Goal: Transaction & Acquisition: Obtain resource

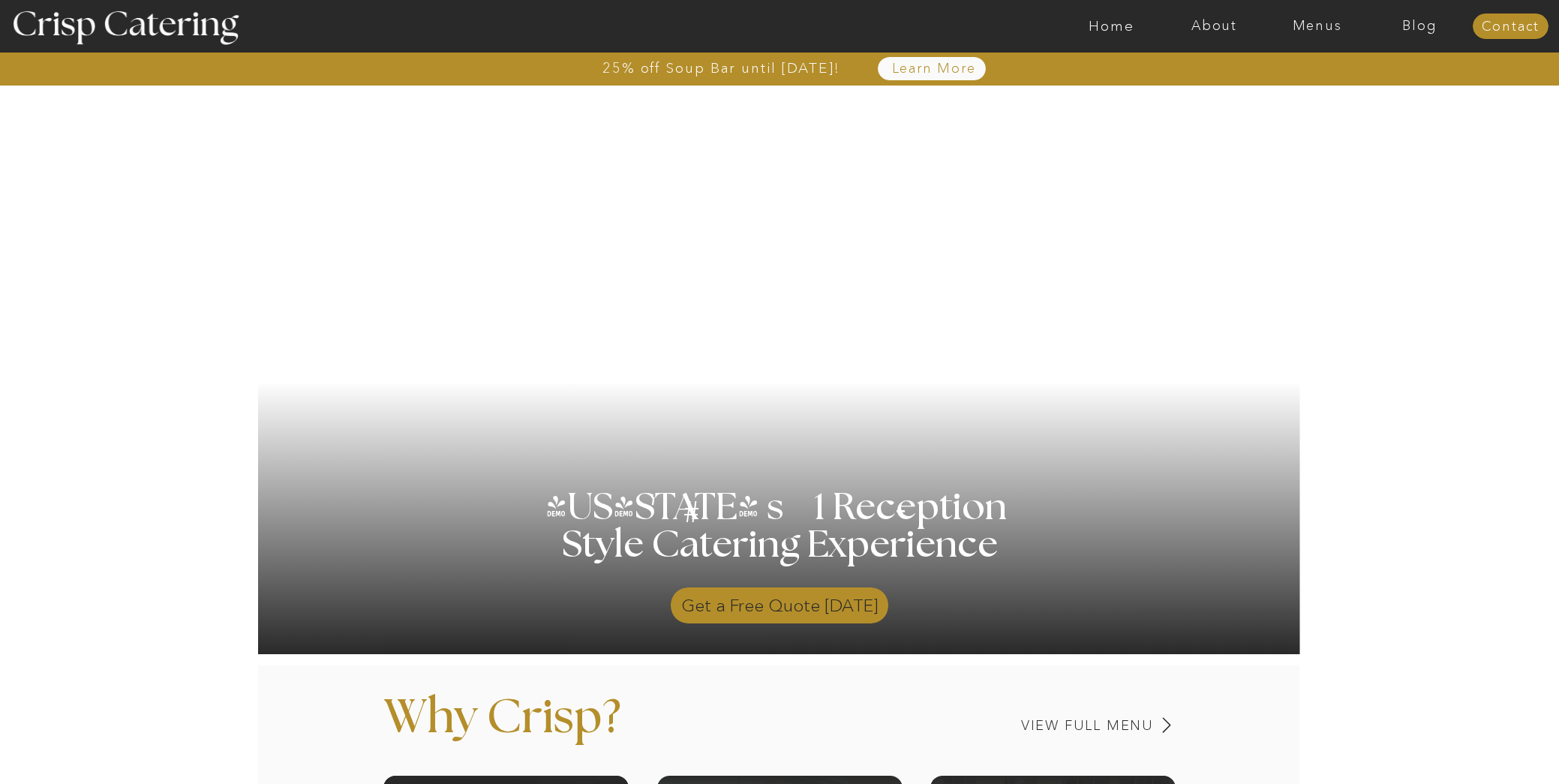
click at [768, 598] on p "Get a Free Quote Today" at bounding box center [780, 602] width 218 height 43
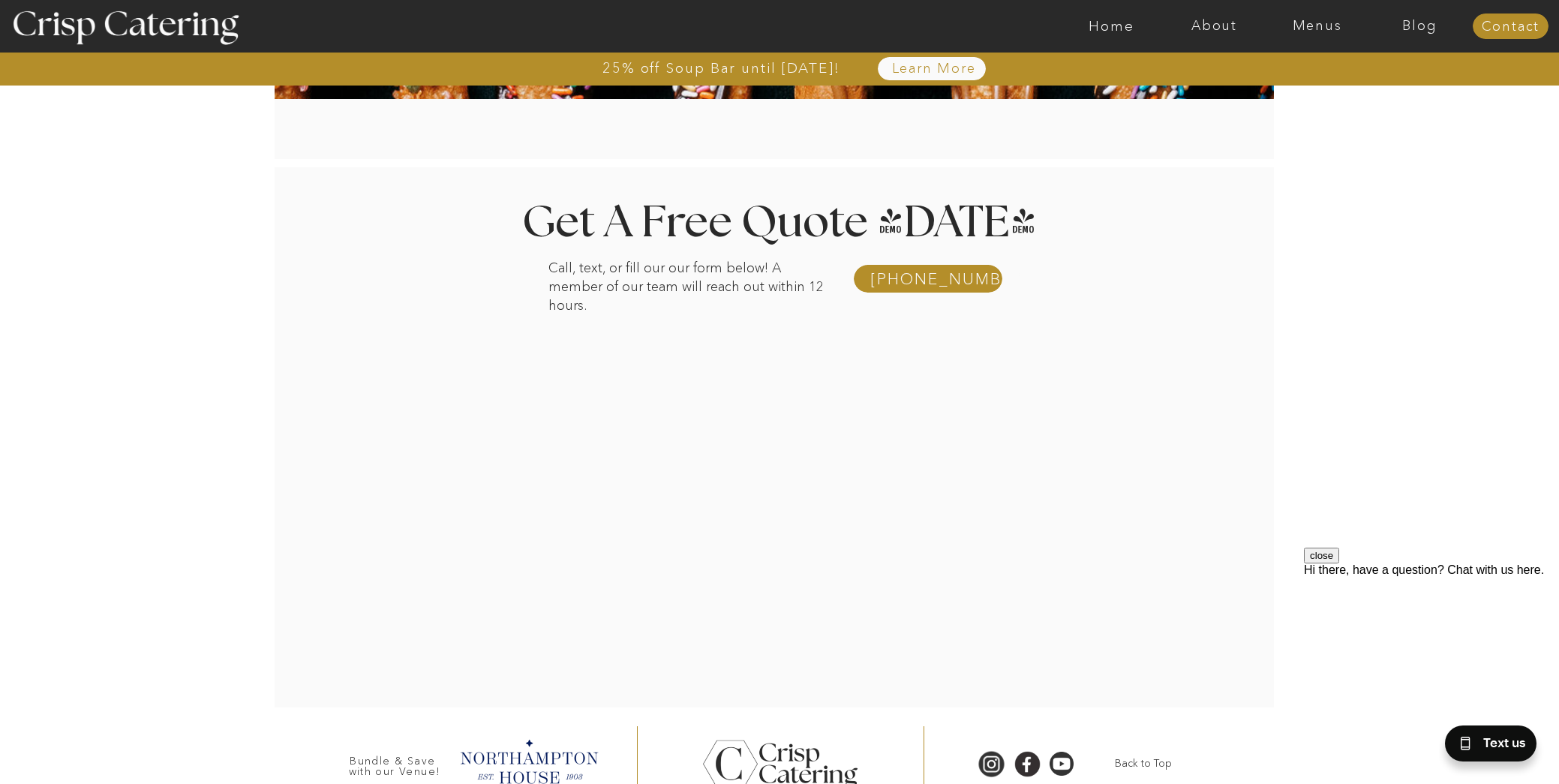
scroll to position [218, 0]
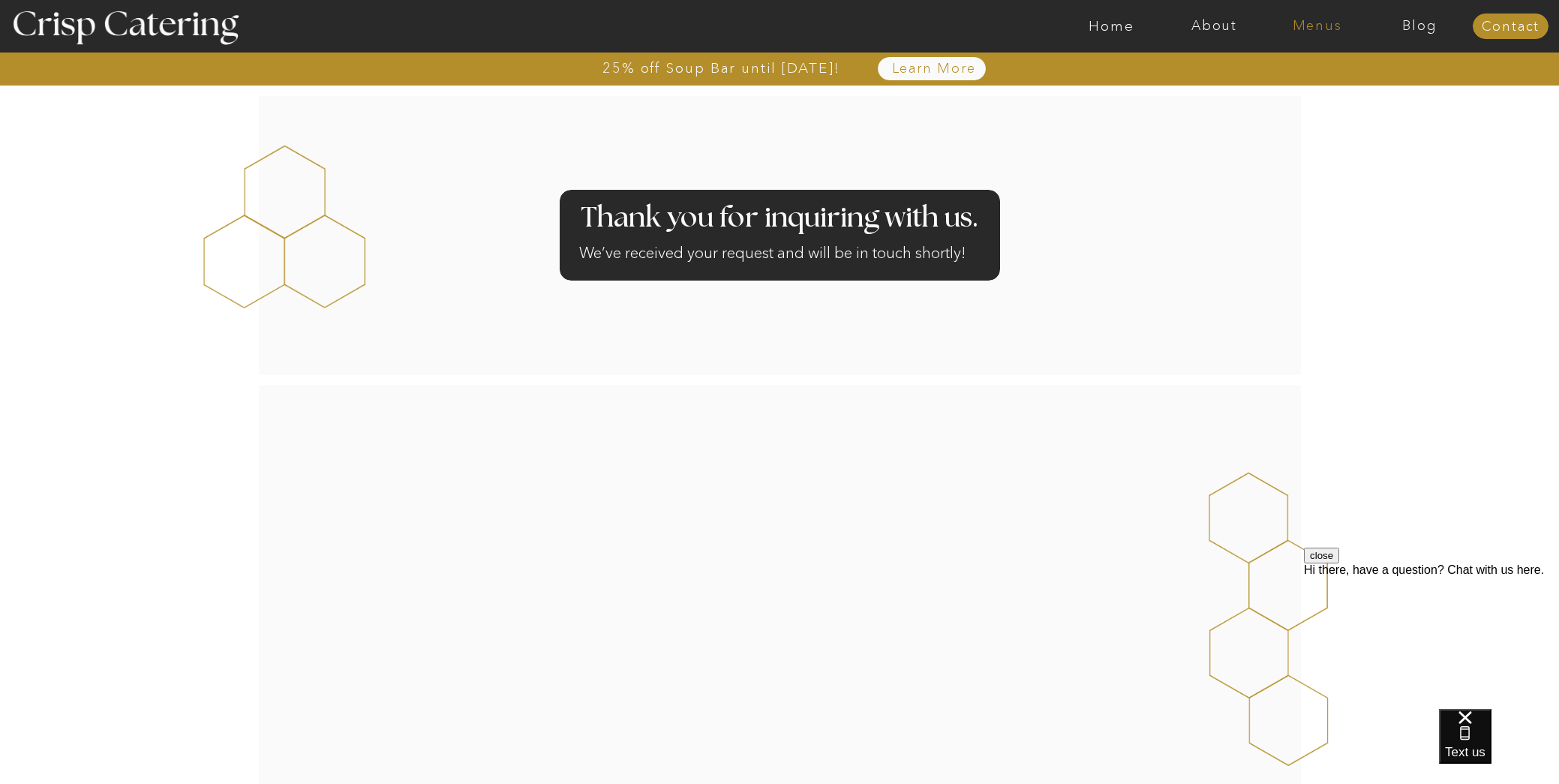
click at [1337, 21] on nav "Menus" at bounding box center [1316, 26] width 103 height 15
click at [1275, 91] on nav "Winter (Sep-Feb)" at bounding box center [1316, 88] width 123 height 14
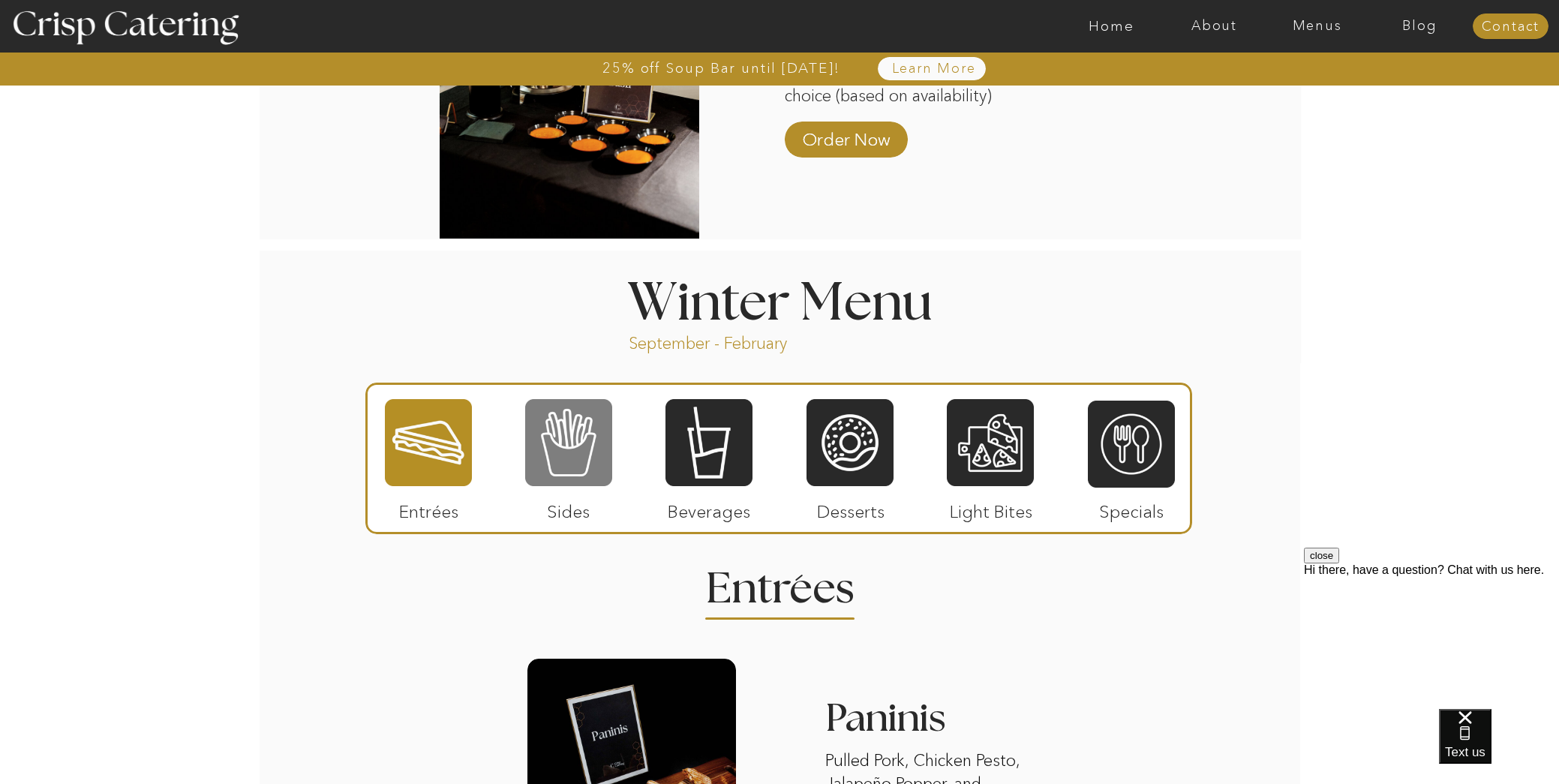
scroll to position [1493, 0]
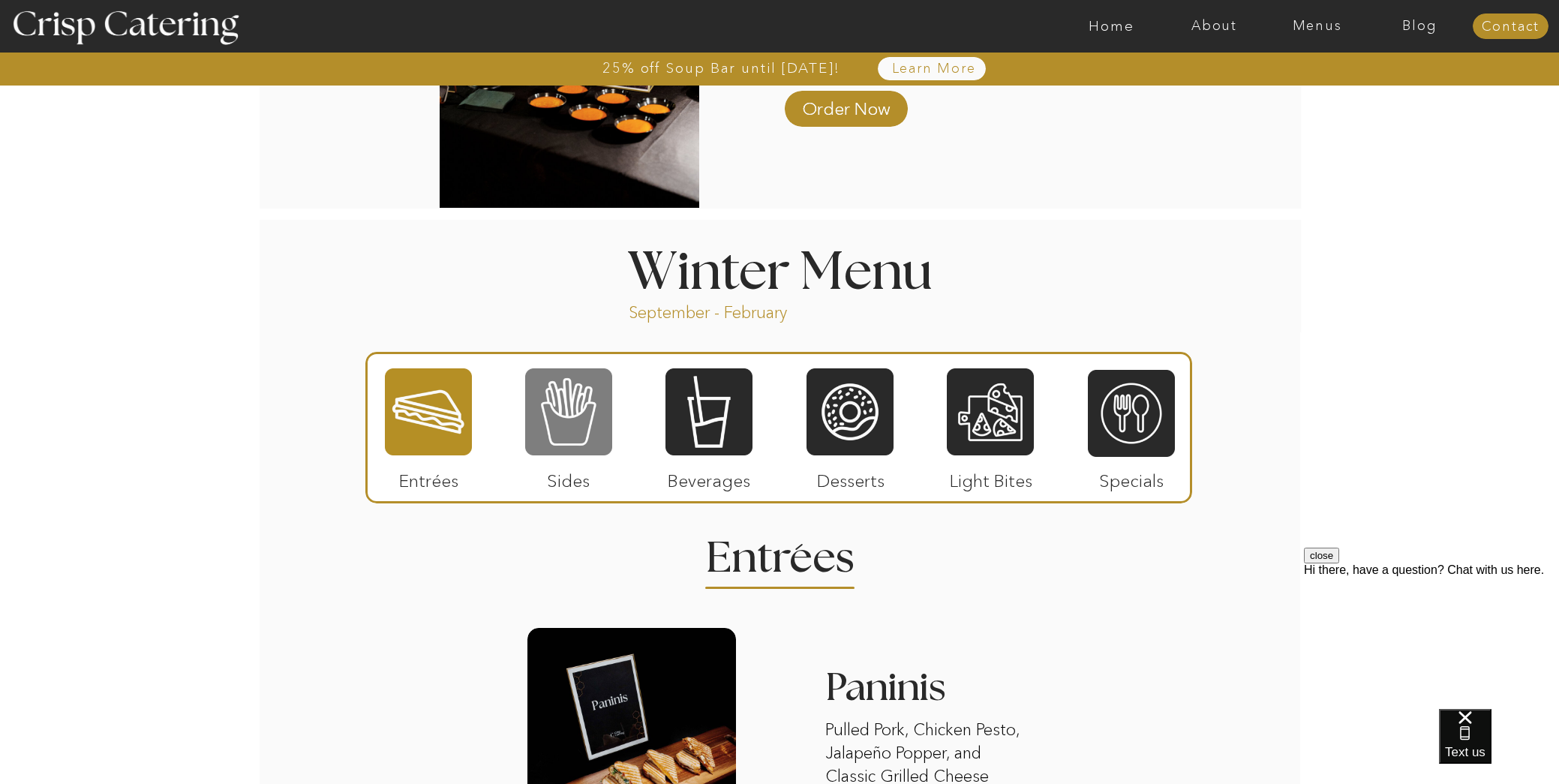
click at [596, 428] on div at bounding box center [568, 411] width 87 height 90
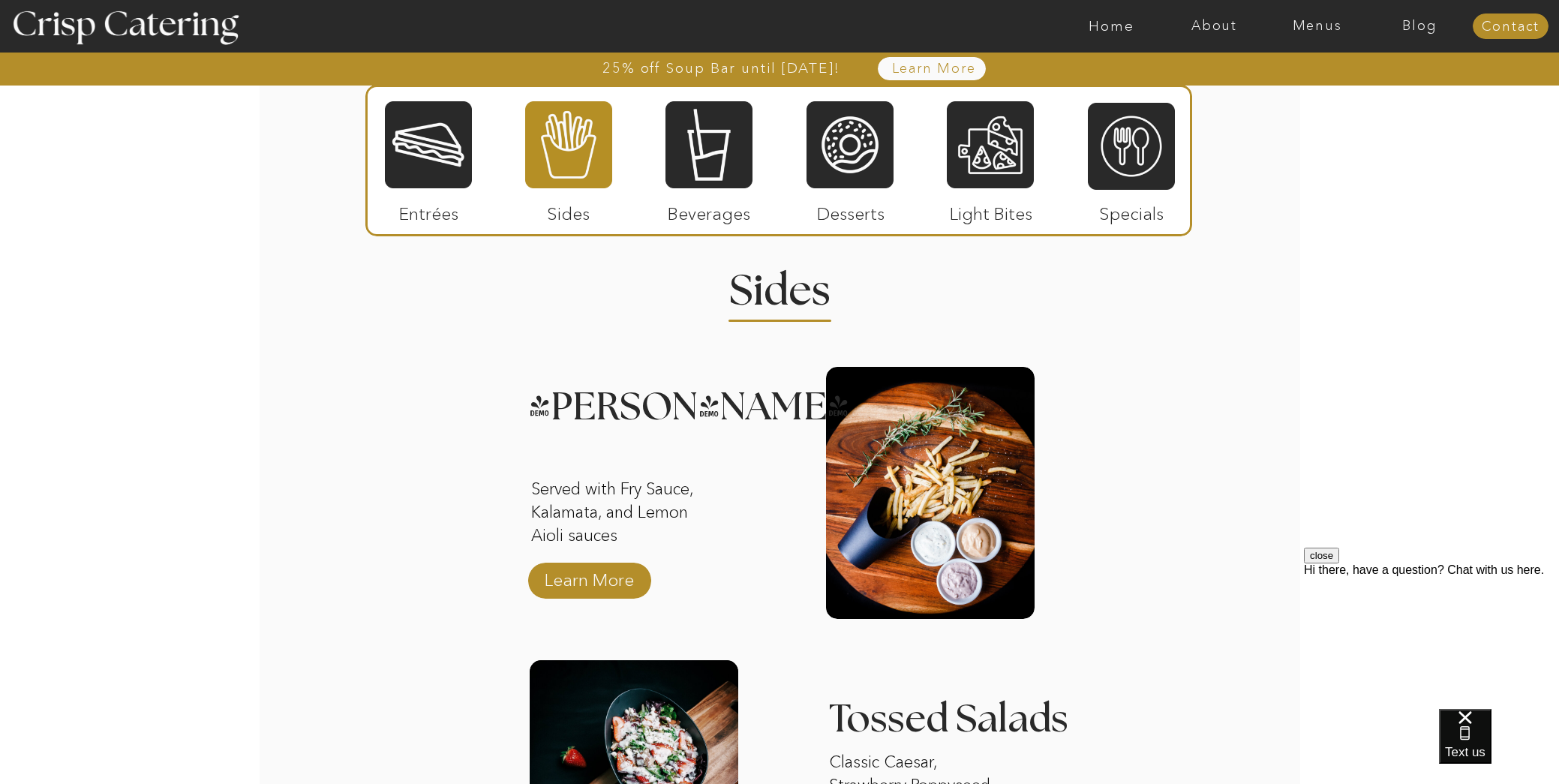
scroll to position [1680, 0]
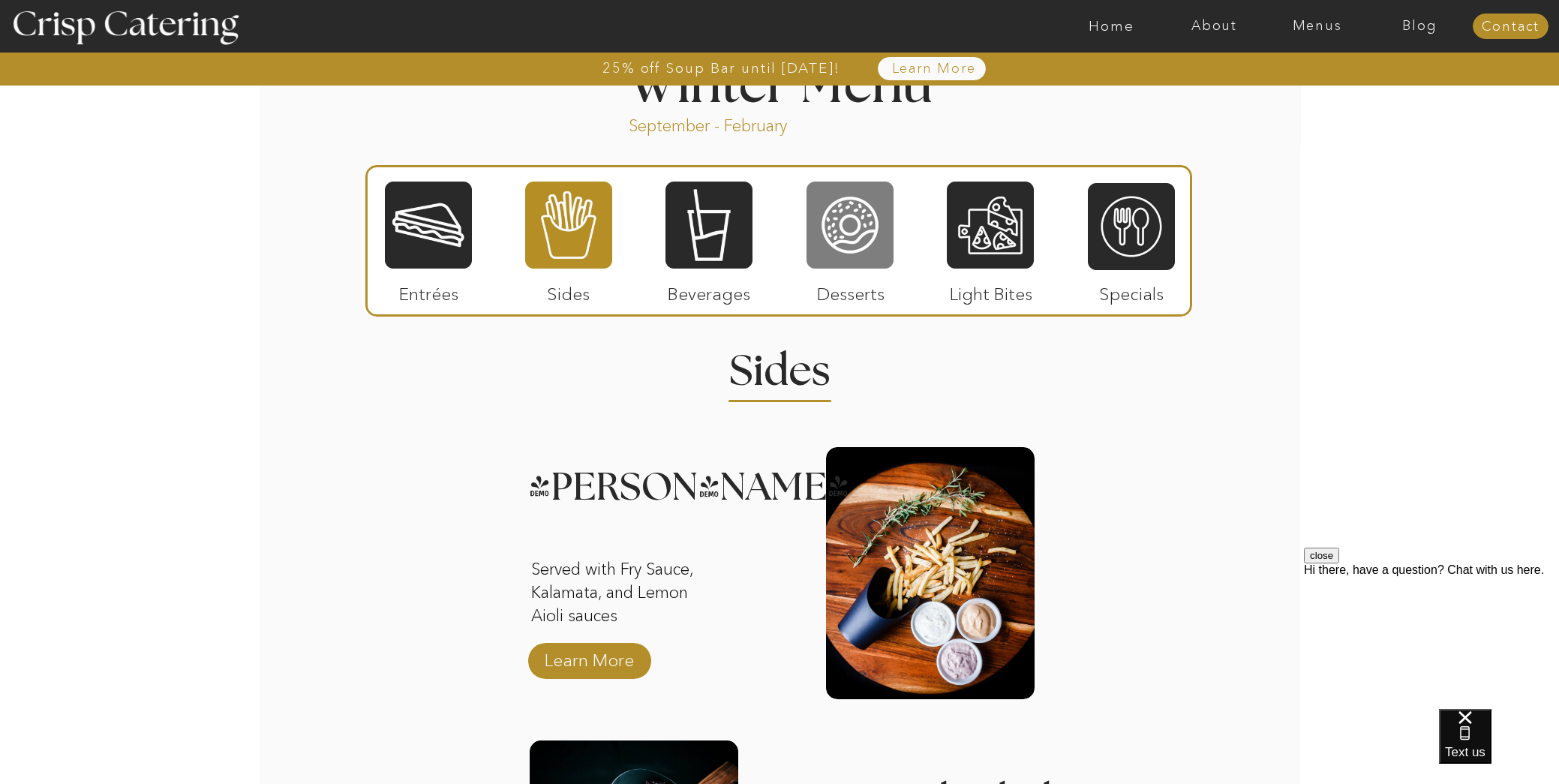
click at [854, 255] on div at bounding box center [850, 225] width 87 height 90
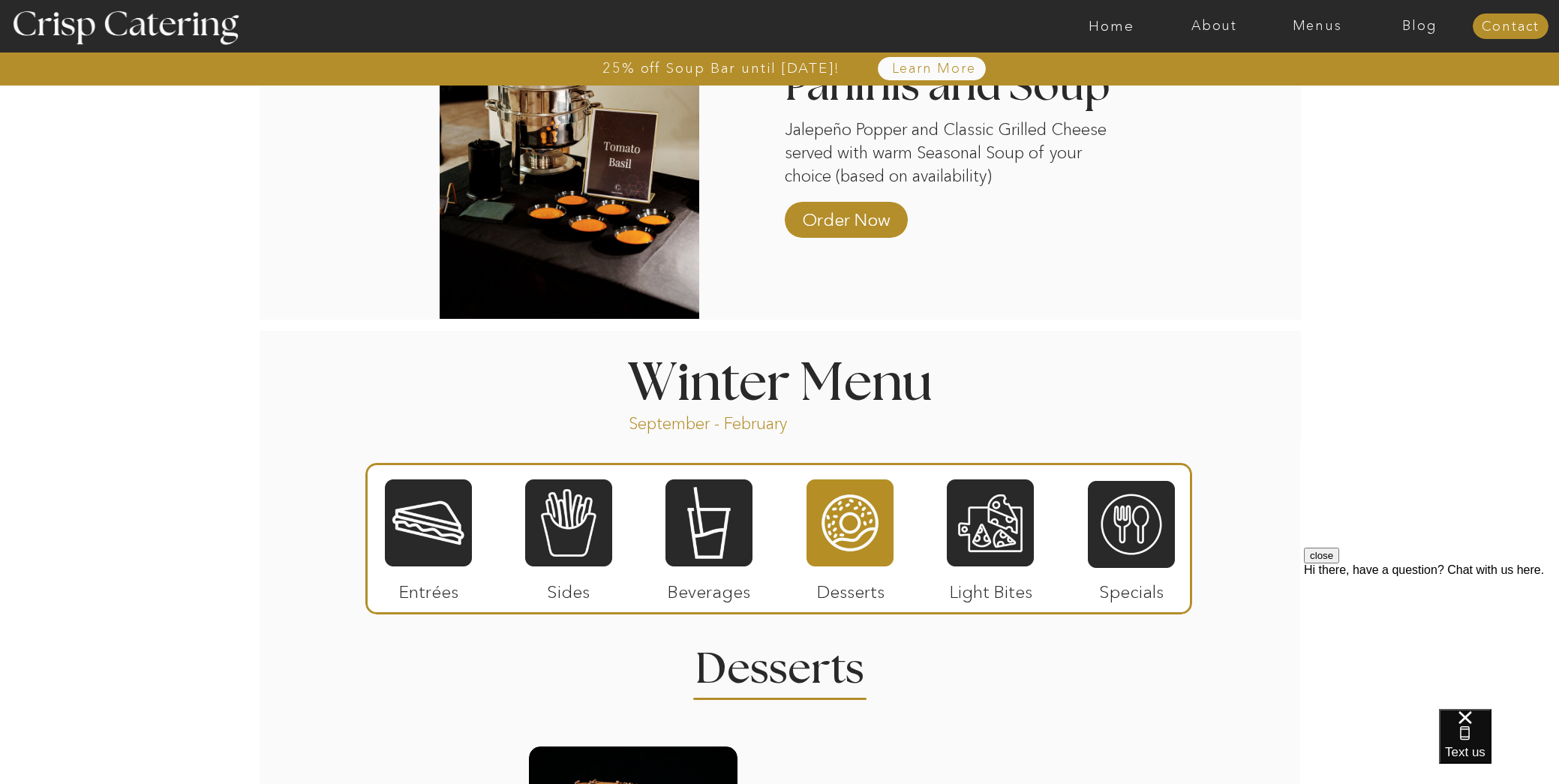
scroll to position [1398, 0]
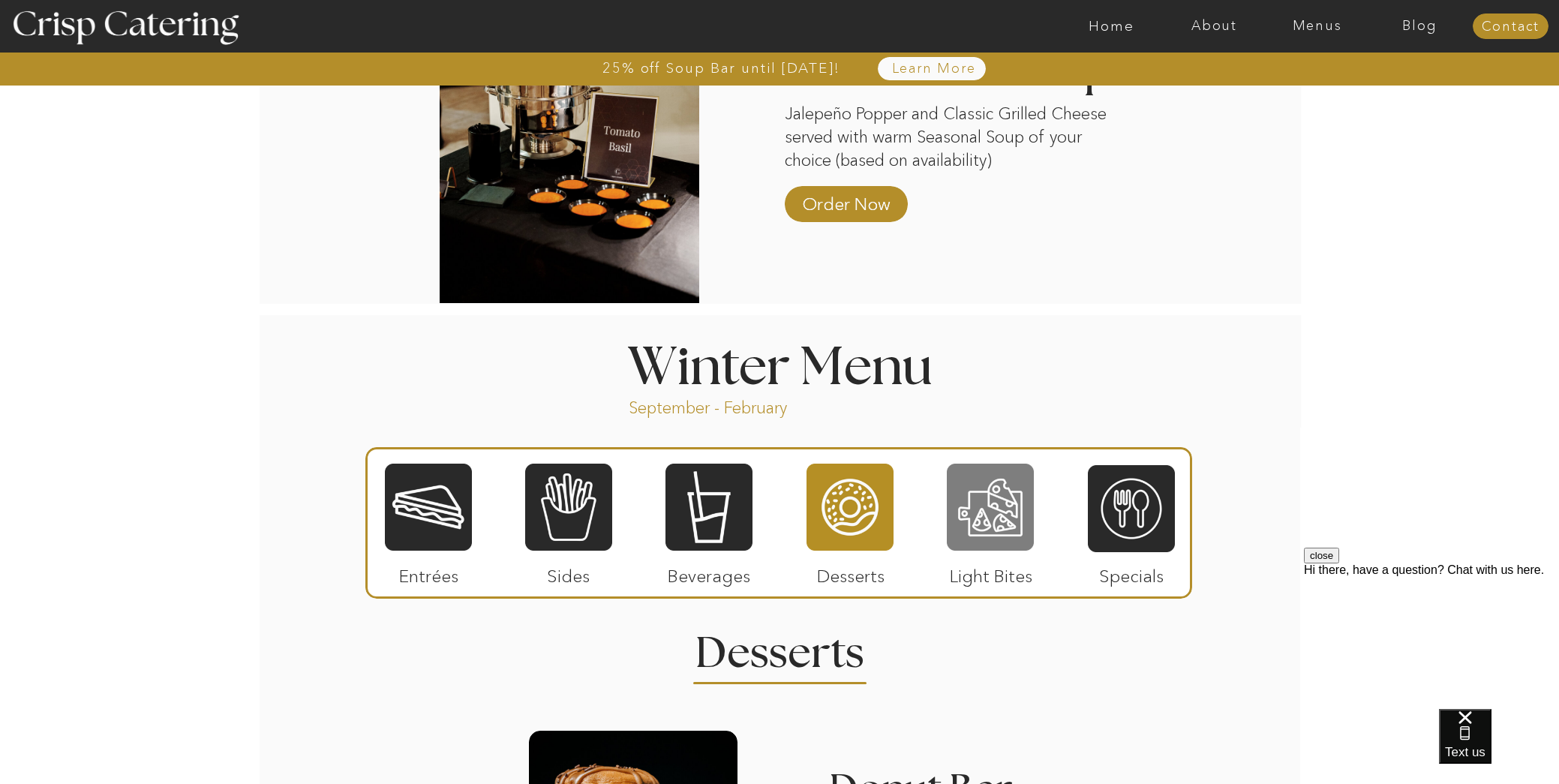
click at [980, 495] on div at bounding box center [990, 507] width 87 height 90
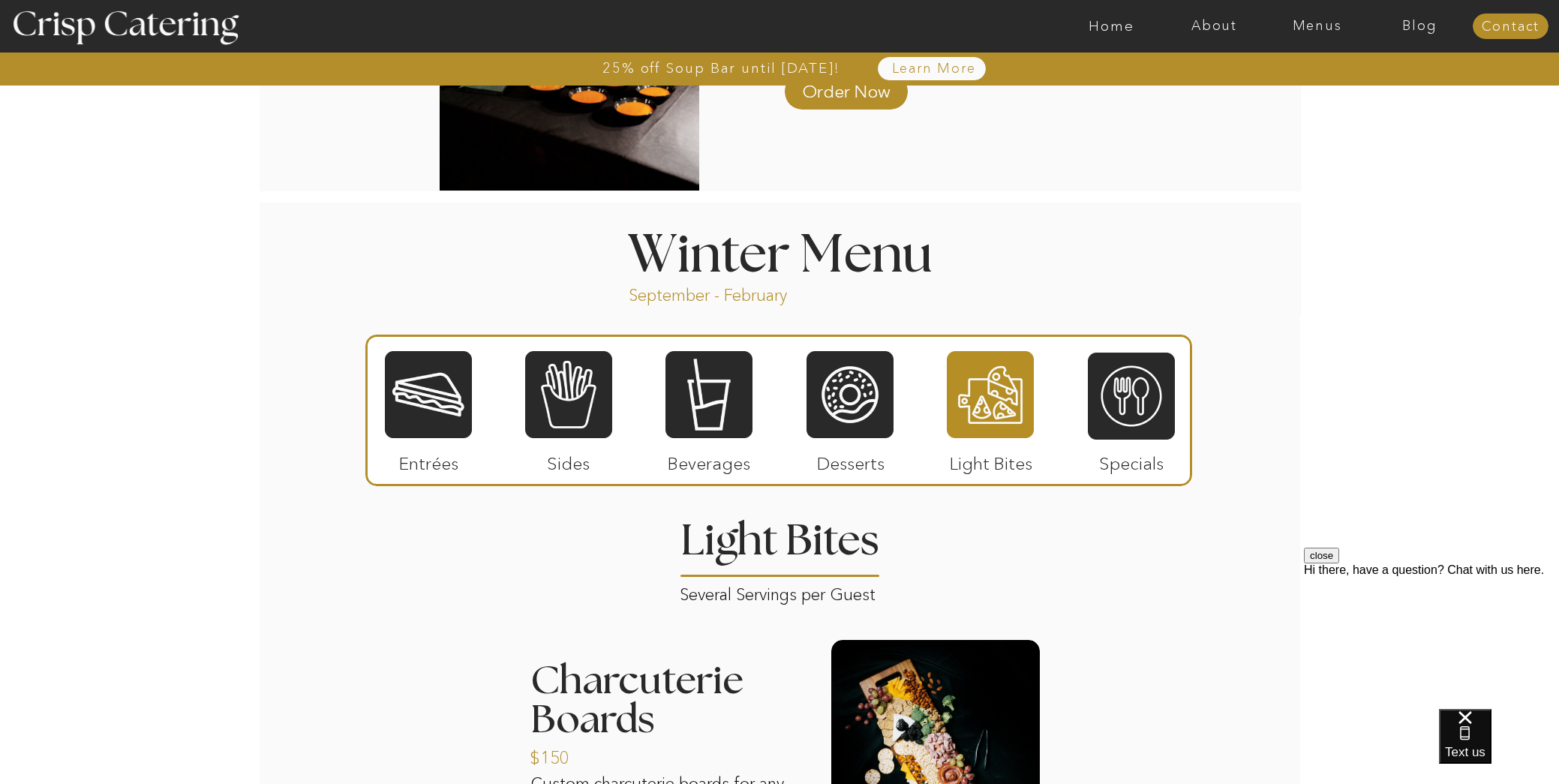
scroll to position [1476, 0]
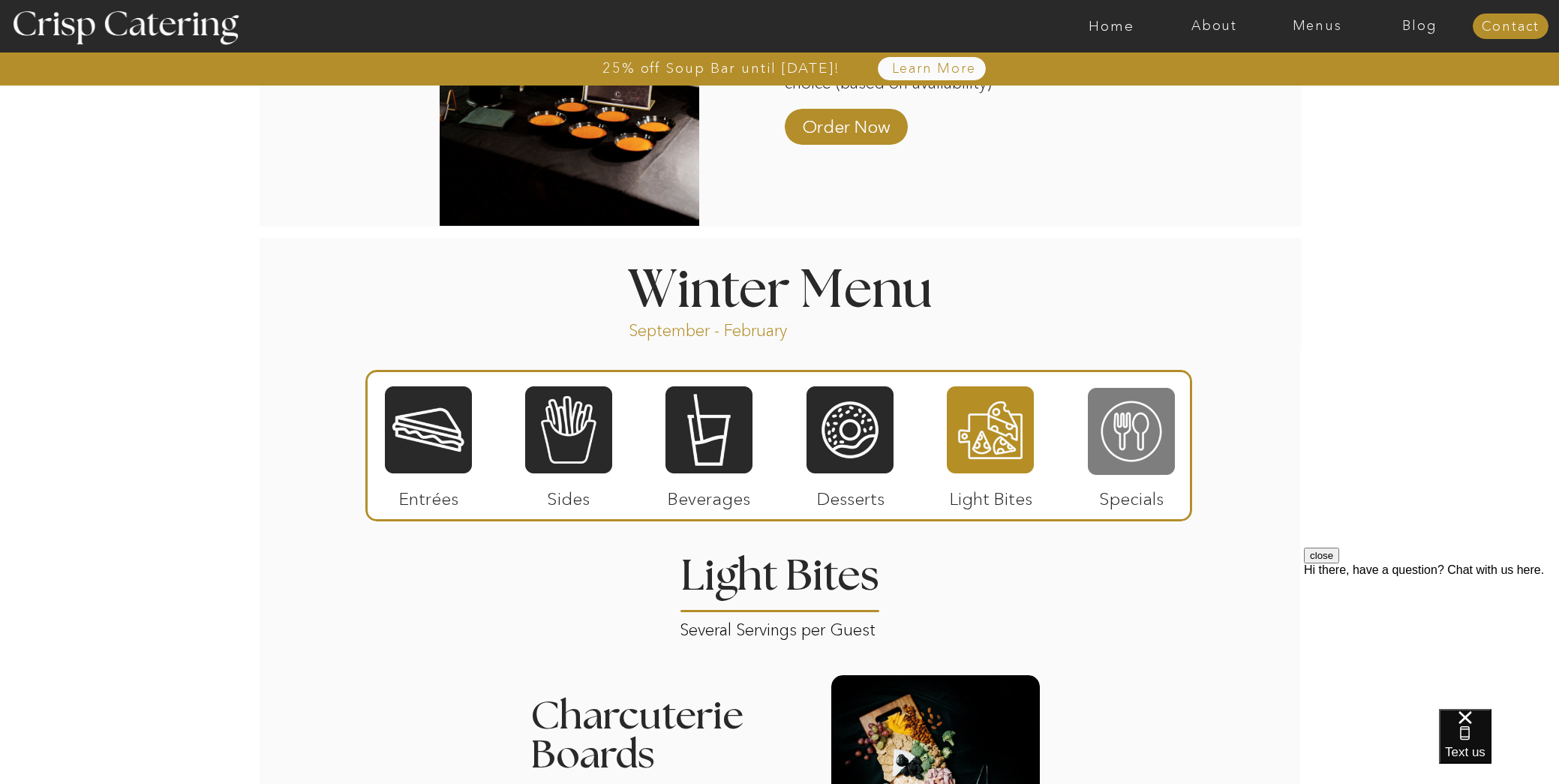
click at [1151, 433] on div at bounding box center [1132, 430] width 87 height 90
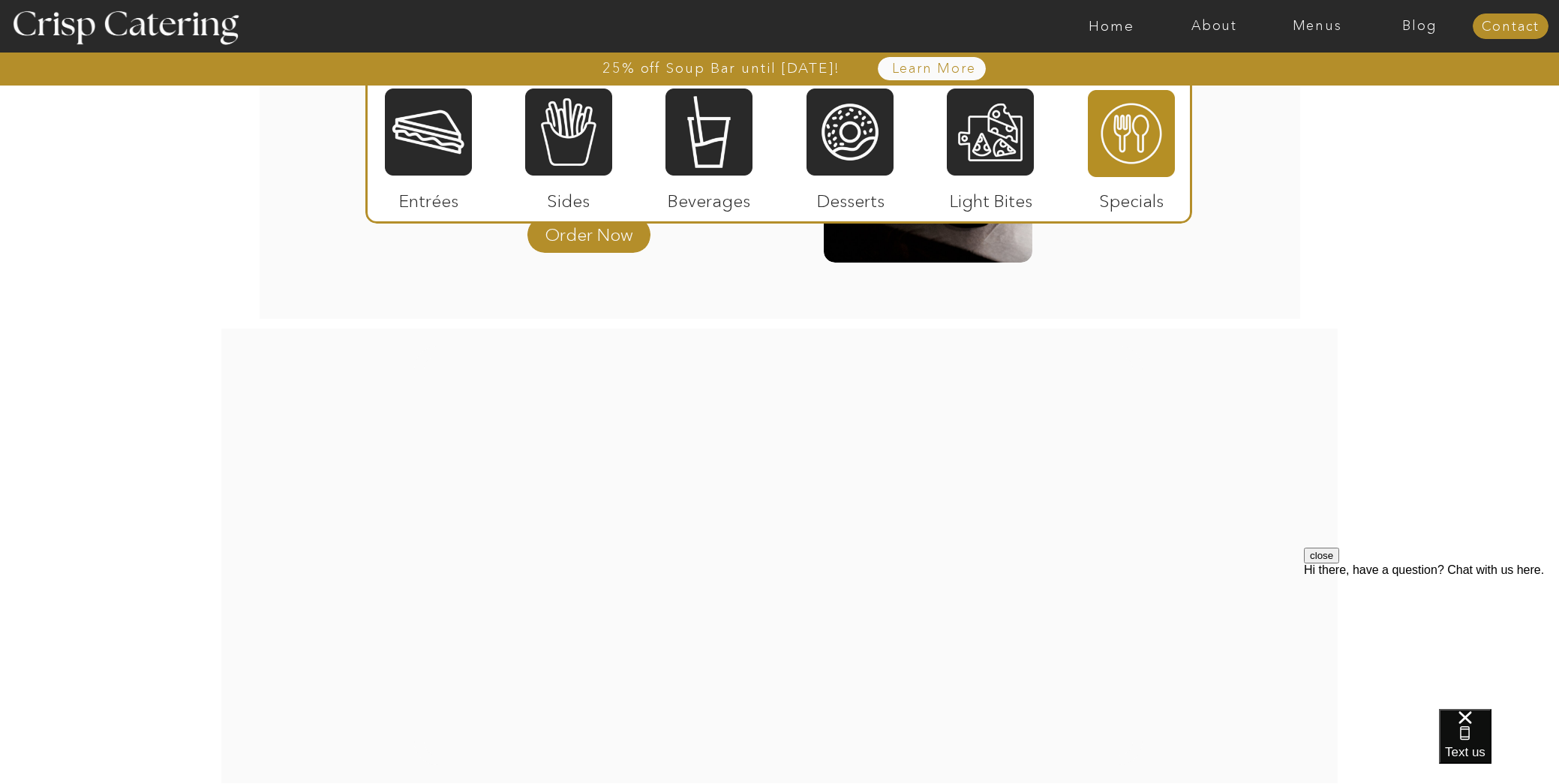
scroll to position [2145, 0]
